Goal: Information Seeking & Learning: Learn about a topic

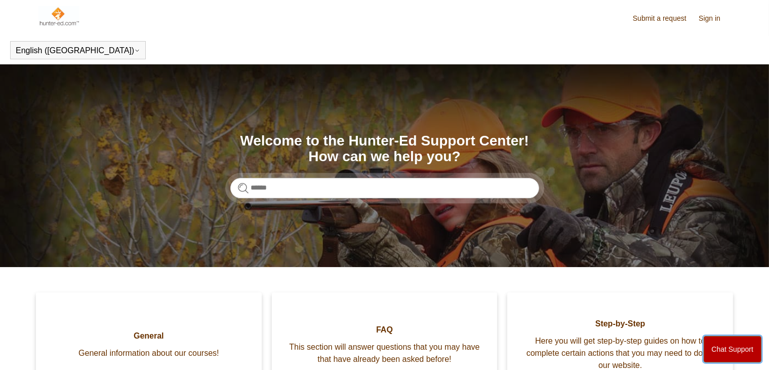
click at [736, 344] on button "Chat Support" at bounding box center [733, 349] width 58 height 26
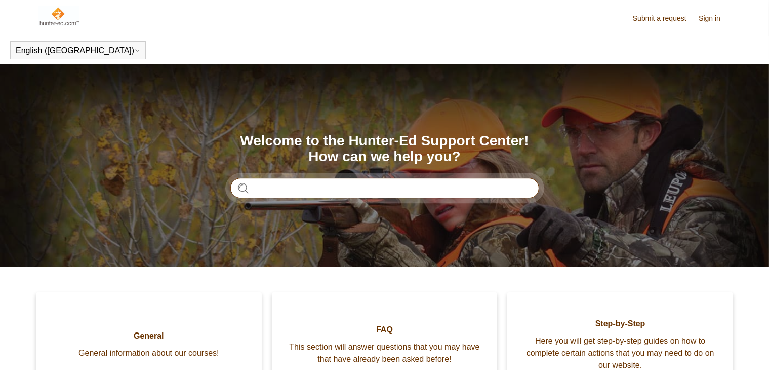
click at [456, 190] on input "Search" at bounding box center [384, 188] width 309 height 20
type input "**********"
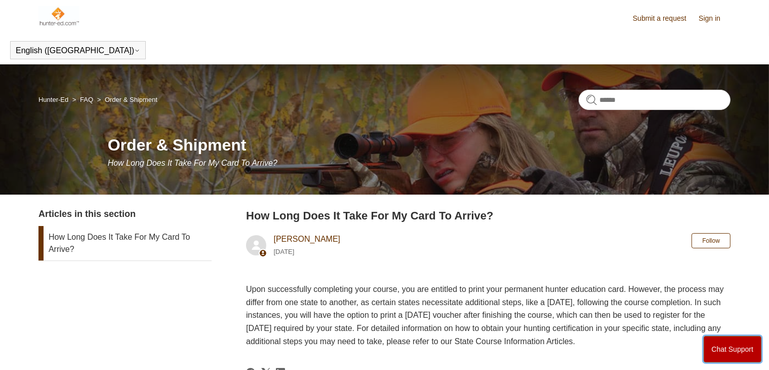
click at [734, 348] on button "Chat Support" at bounding box center [733, 349] width 58 height 26
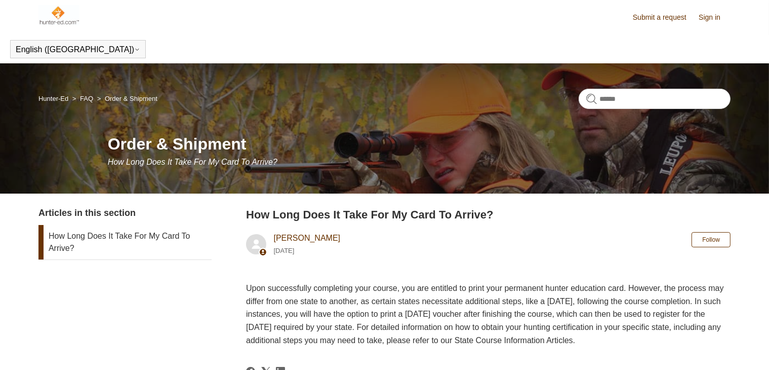
click at [59, 19] on img at bounding box center [58, 15] width 41 height 20
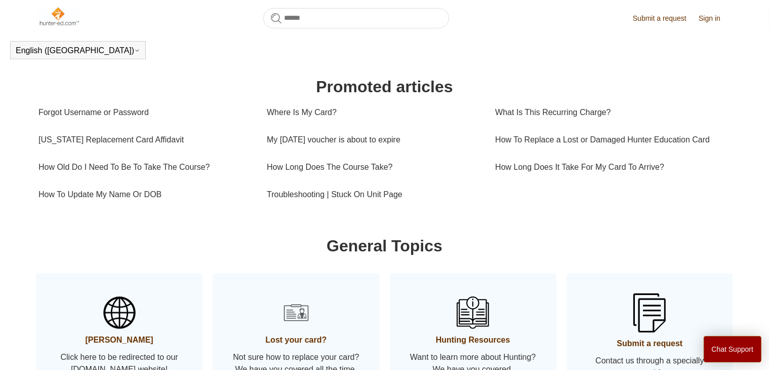
scroll to position [336, 0]
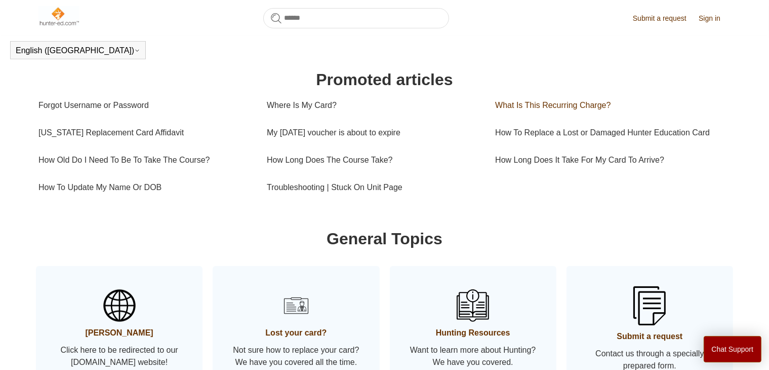
click at [593, 107] on link "What Is This Recurring Charge?" at bounding box center [609, 105] width 228 height 27
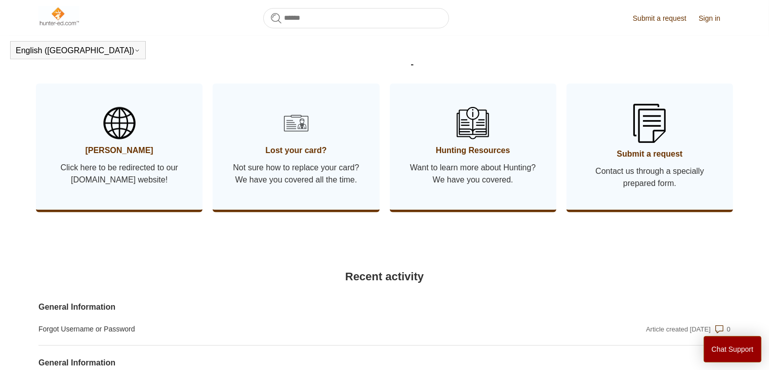
scroll to position [539, 0]
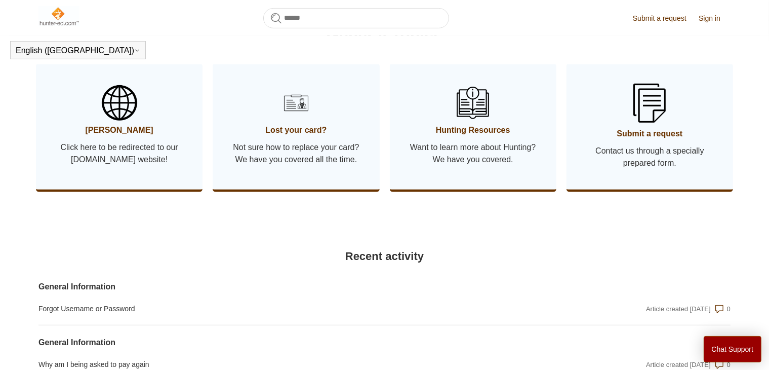
click at [115, 166] on span "Click here to be redirected to our Hunter-ed.com website!" at bounding box center [119, 153] width 136 height 24
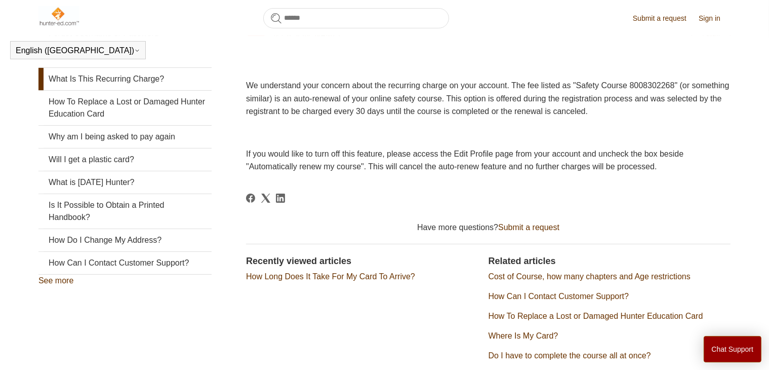
scroll to position [203, 0]
